Goal: Information Seeking & Learning: Learn about a topic

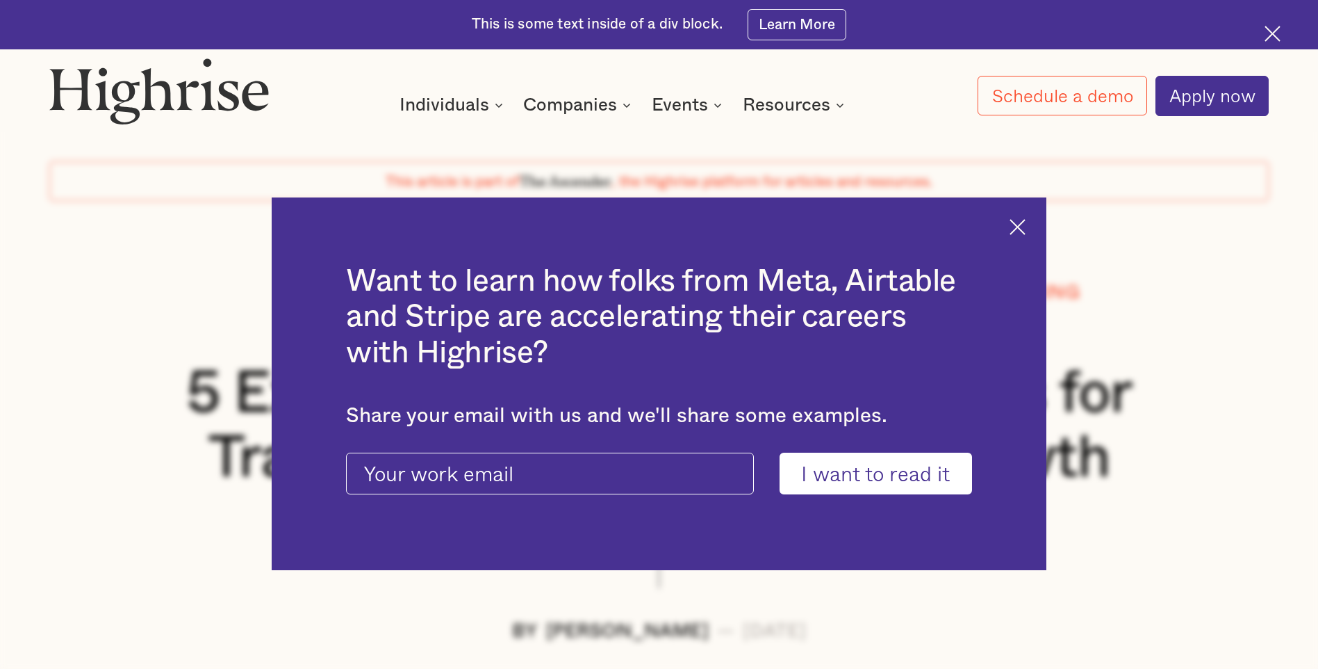
scroll to position [69, 0]
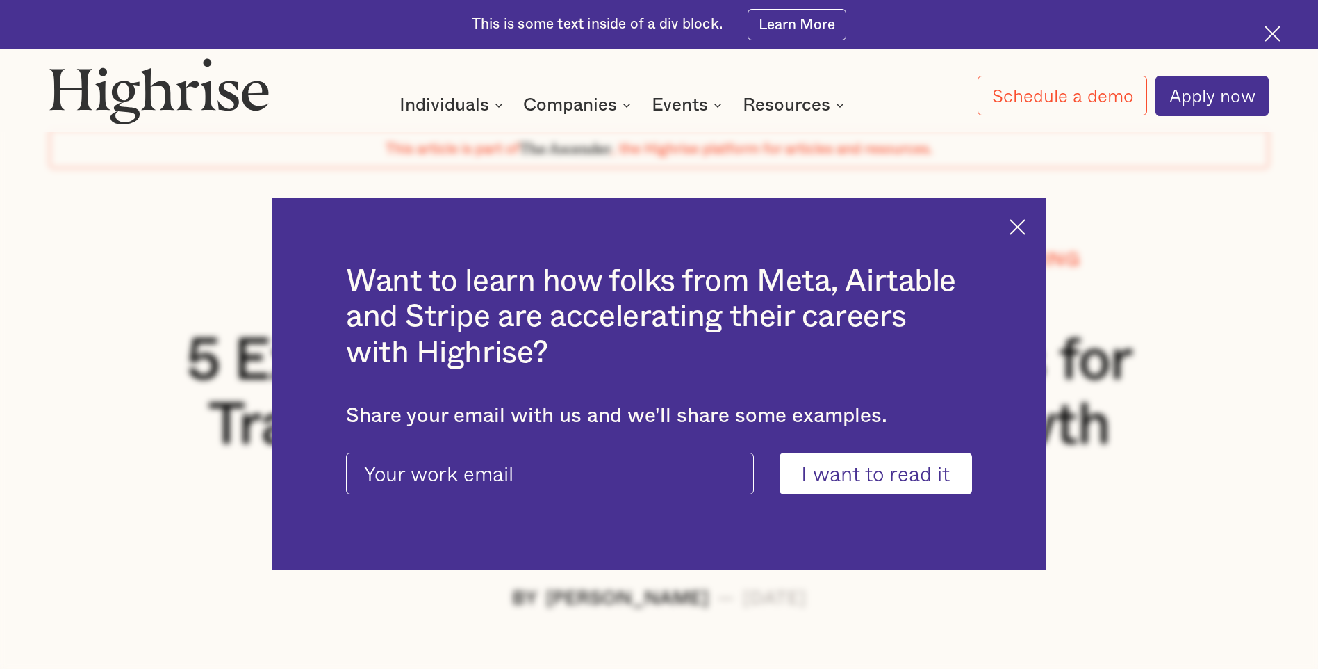
click at [1024, 220] on img at bounding box center [1018, 227] width 16 height 16
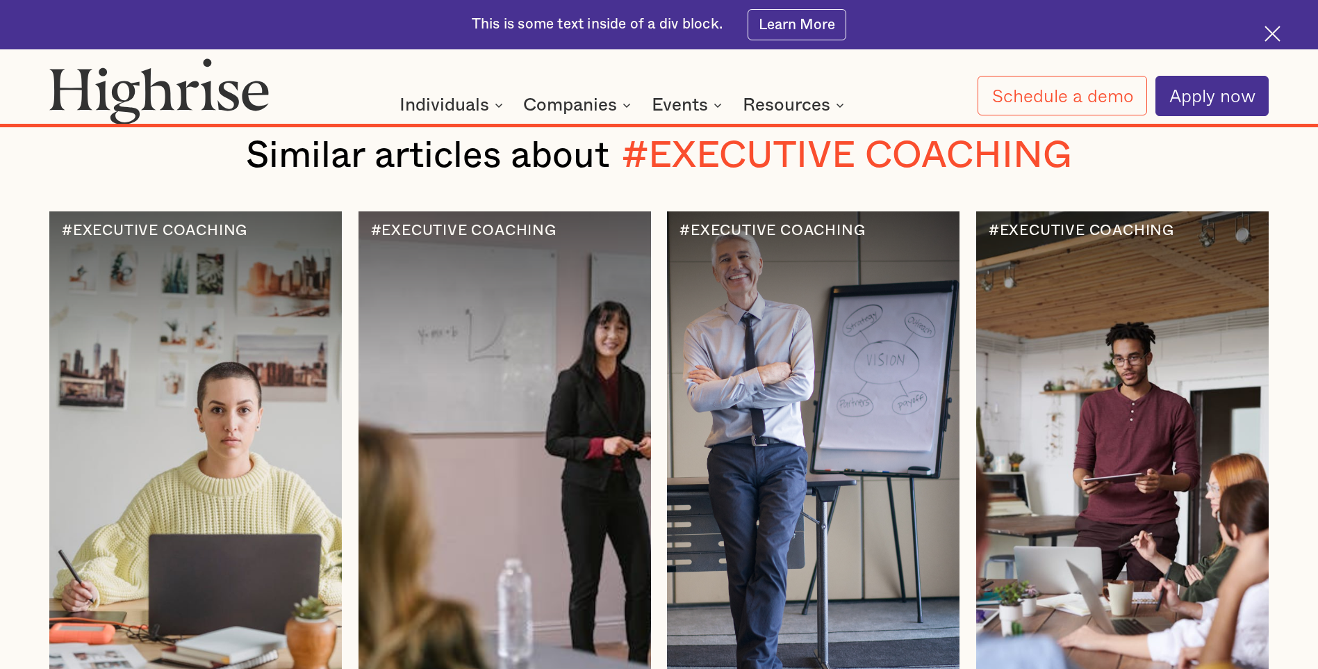
scroll to position [17653, 0]
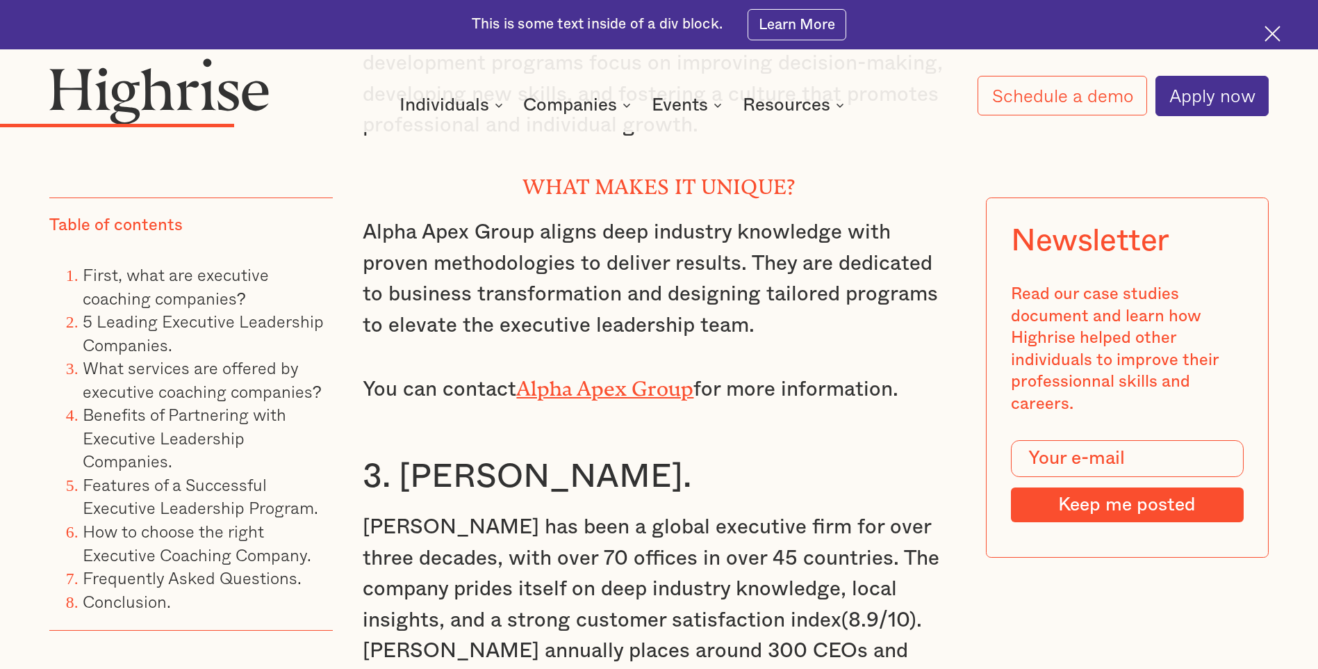
scroll to position [3220, 0]
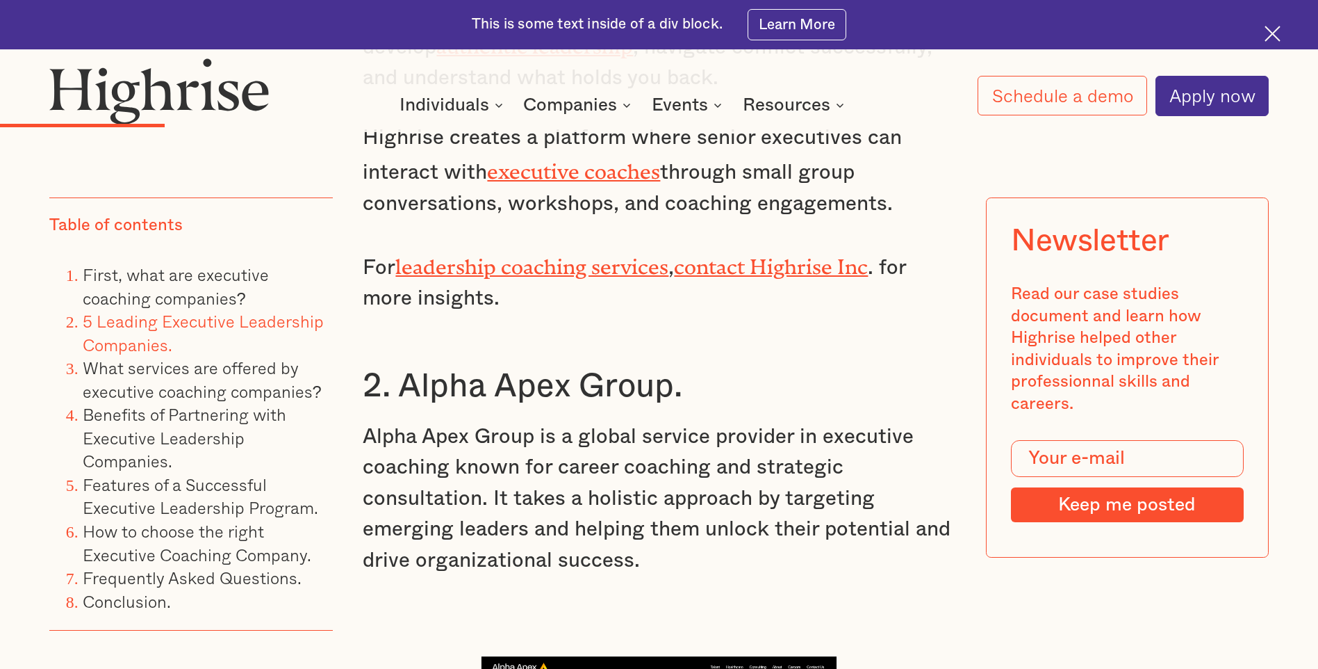
click at [269, 325] on link "5 Leading Executive Leadership Companies." at bounding box center [203, 332] width 241 height 49
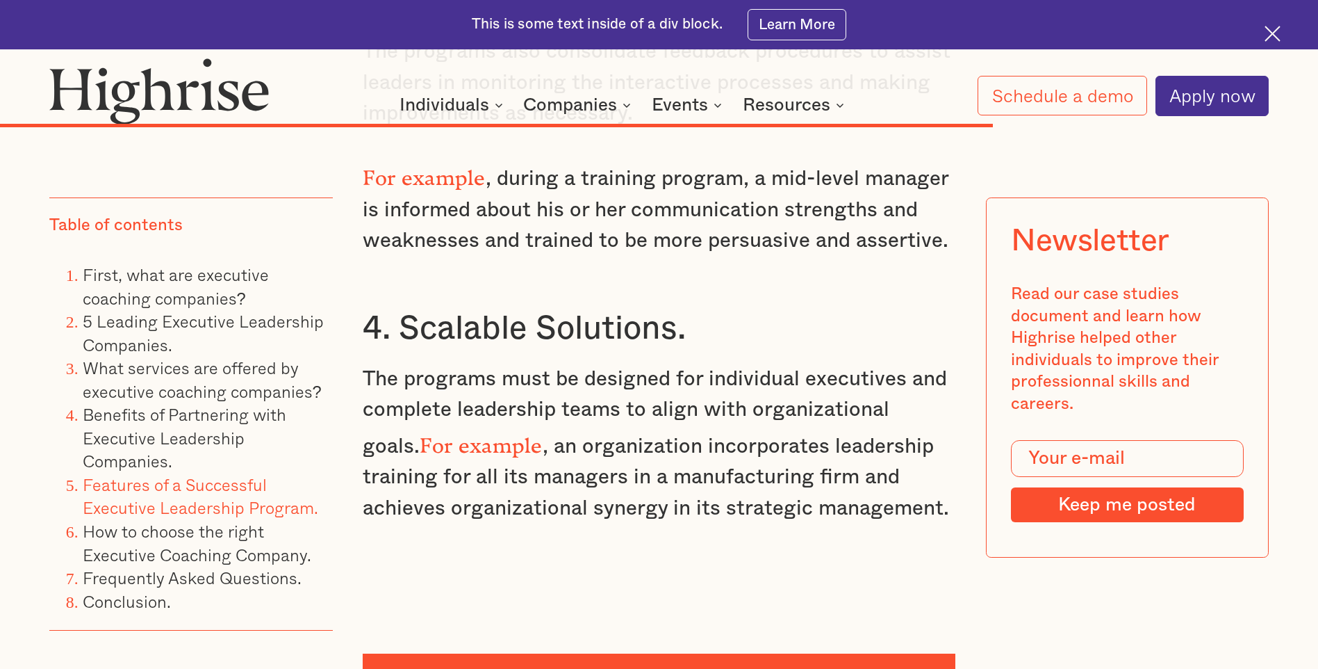
scroll to position [13580, 0]
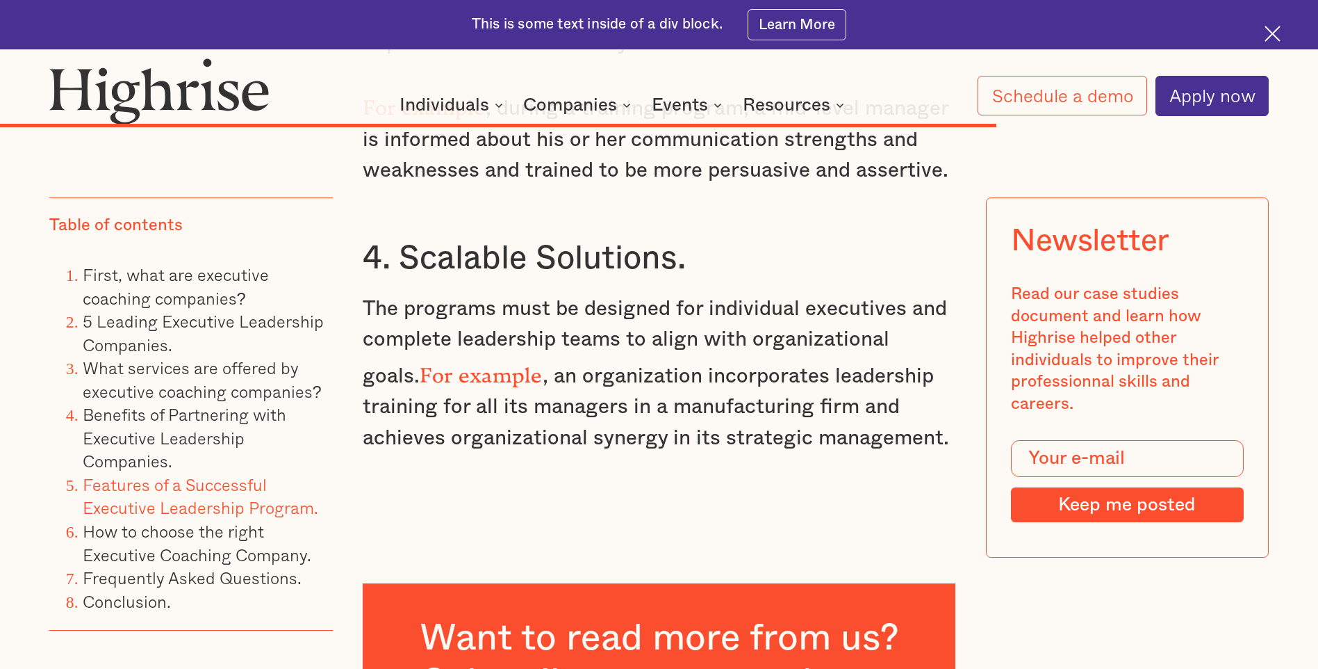
click at [444, 363] on strong "For example" at bounding box center [481, 369] width 122 height 13
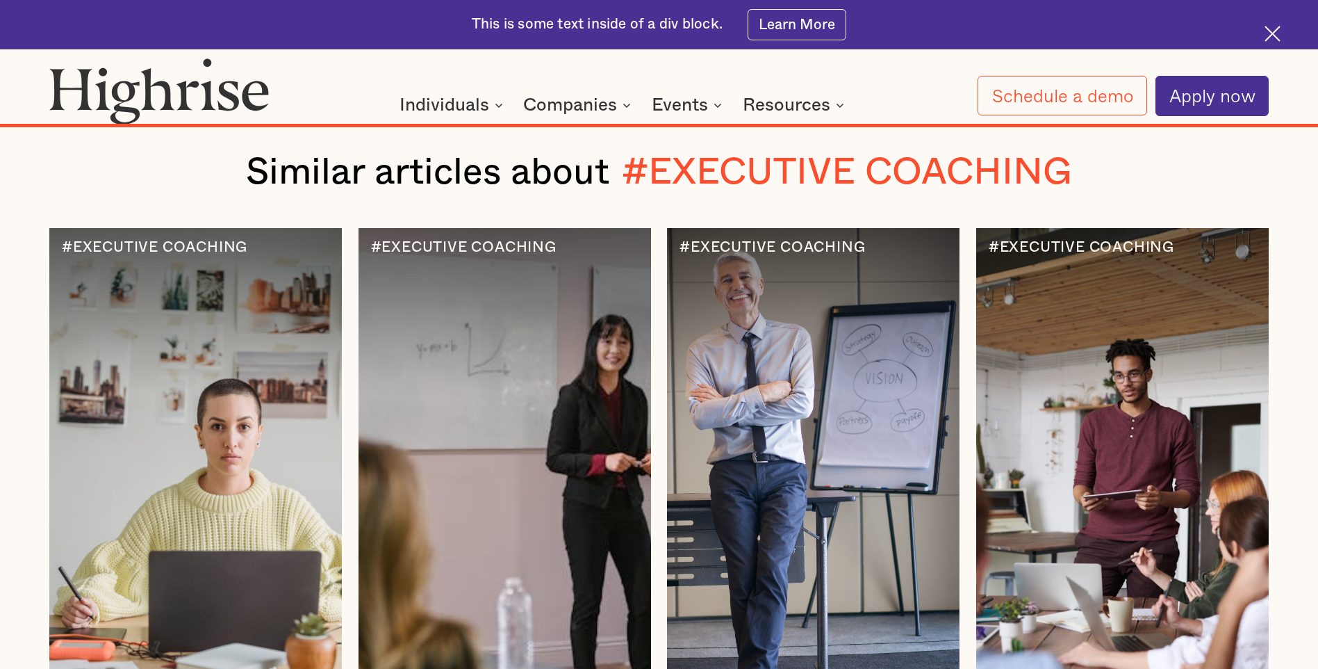
scroll to position [17959, 0]
